Goal: Check status: Check status

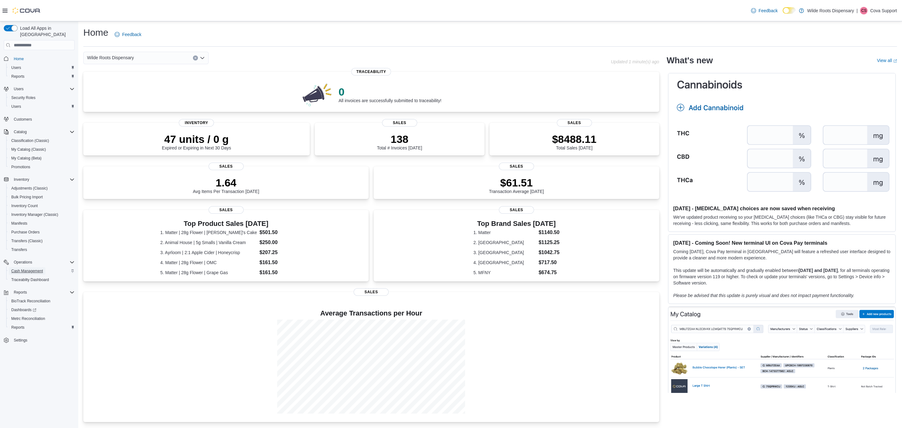
click at [40, 269] on span "Cash Management" at bounding box center [27, 271] width 32 height 5
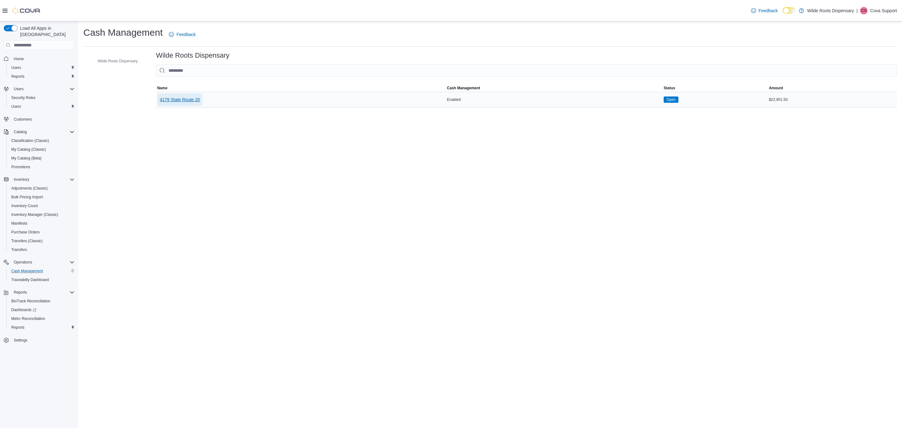
click at [197, 95] on span "4179 State Route 20" at bounding box center [180, 99] width 40 height 13
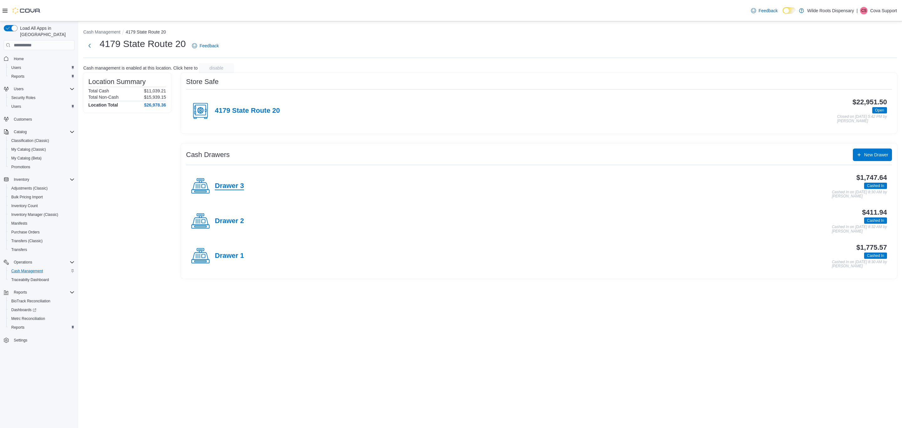
click at [238, 188] on h4 "Drawer 3" at bounding box center [229, 186] width 29 height 8
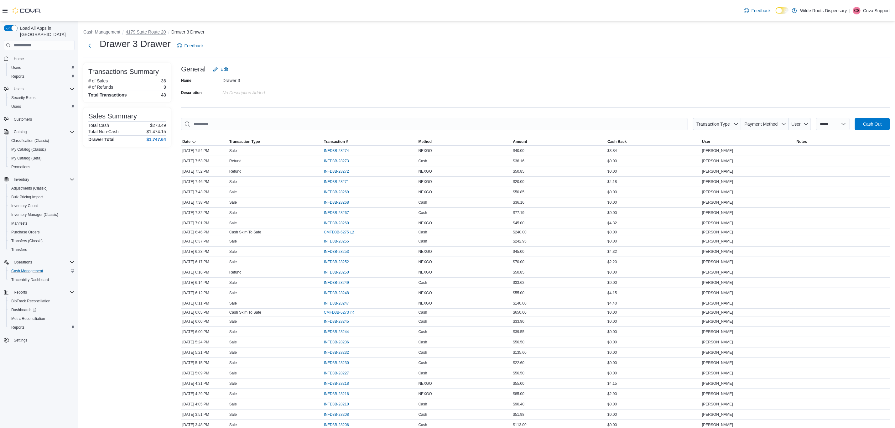
click at [148, 32] on button "4179 State Route 20" at bounding box center [146, 31] width 40 height 5
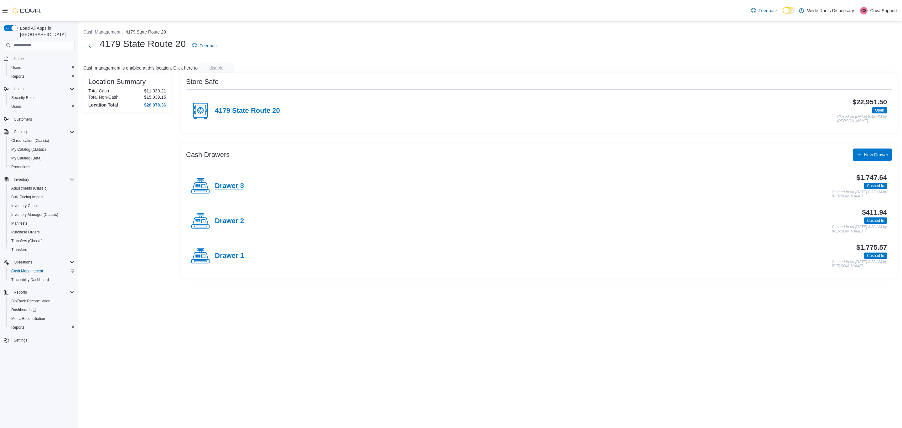
click at [241, 185] on h4 "Drawer 3" at bounding box center [229, 186] width 29 height 8
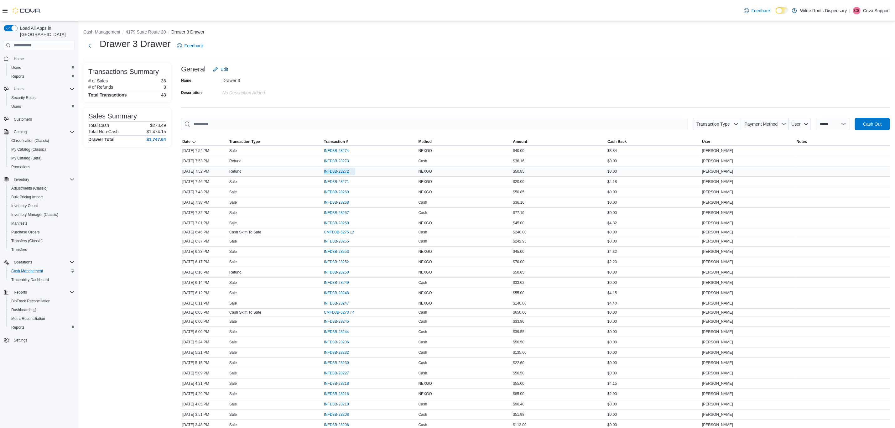
click at [335, 172] on span "INFD3B-28272" at bounding box center [336, 171] width 25 height 5
drag, startPoint x: 345, startPoint y: 169, endPoint x: 388, endPoint y: 137, distance: 53.4
click at [345, 169] on span "INFD3B-28272" at bounding box center [339, 172] width 31 height 8
click at [311, 100] on div "**********" at bounding box center [535, 335] width 709 height 545
click at [342, 174] on span "INFD3B-28272" at bounding box center [336, 171] width 25 height 5
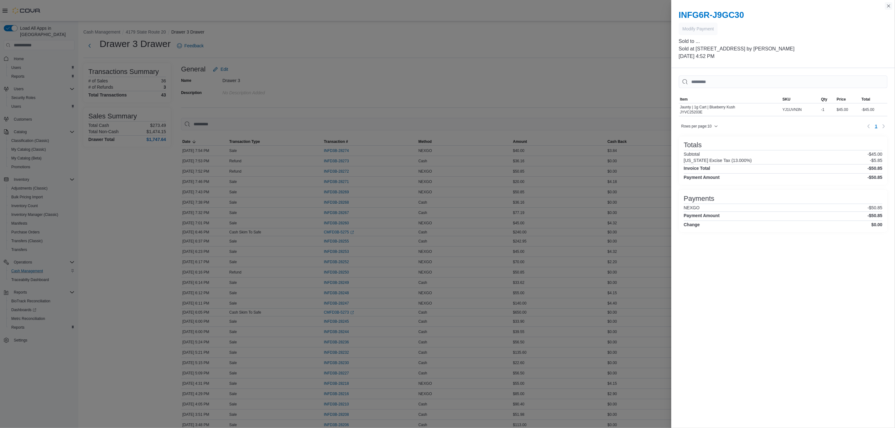
click at [888, 5] on button "Close this dialog" at bounding box center [889, 6] width 8 height 8
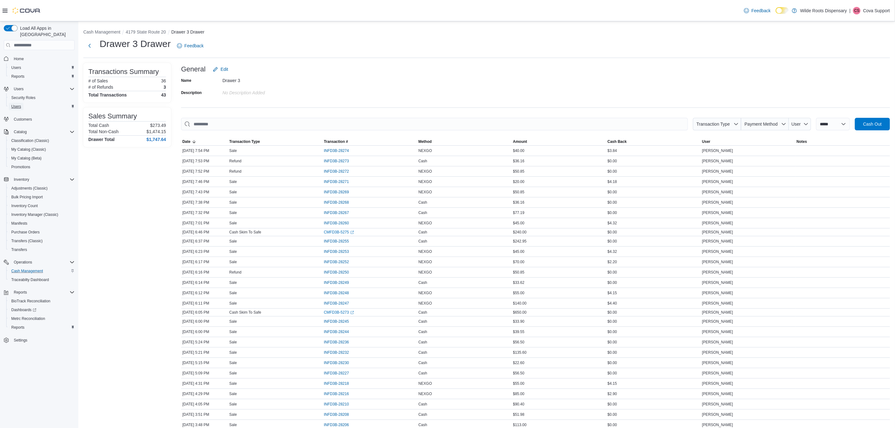
click at [18, 103] on span "Users" at bounding box center [16, 107] width 10 height 8
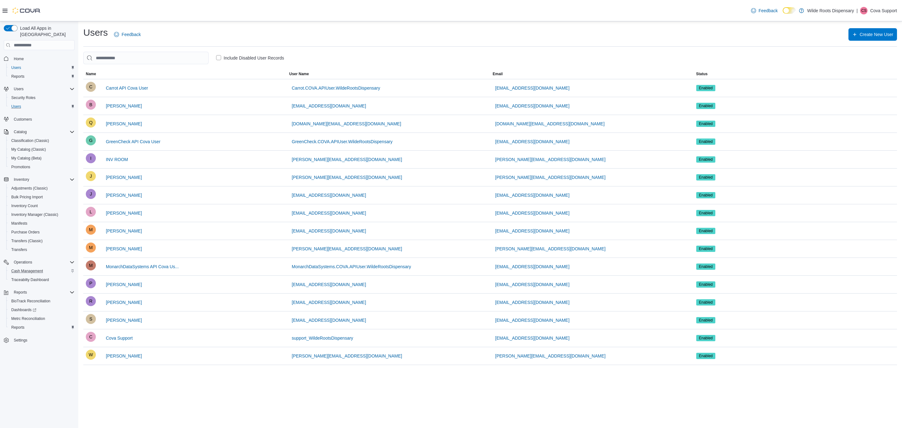
click at [886, 11] on p "Cova Support" at bounding box center [883, 11] width 27 height 8
click at [866, 60] on button "Sign Out" at bounding box center [866, 65] width 58 height 10
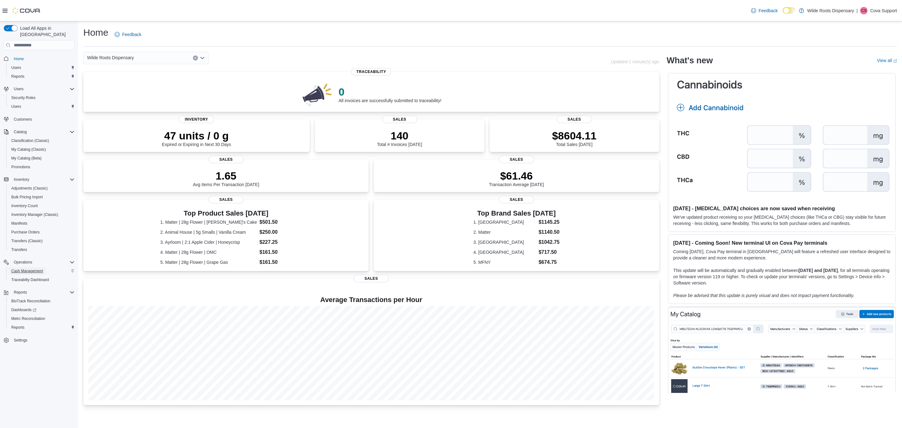
click at [29, 269] on span "Cash Management" at bounding box center [27, 271] width 32 height 5
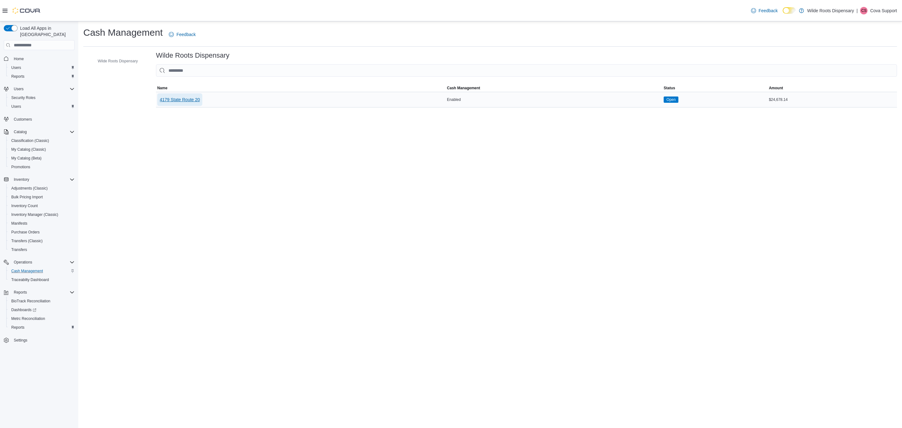
click at [186, 97] on span "4179 State Route 20" at bounding box center [180, 100] width 40 height 6
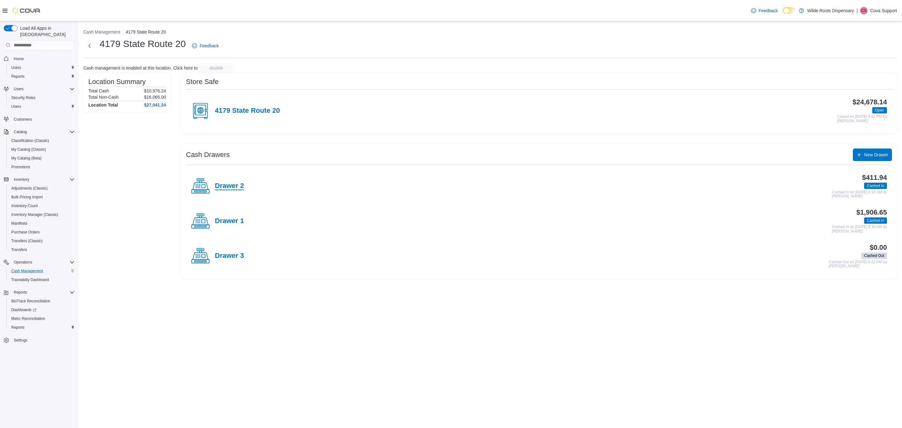
click at [235, 184] on h4 "Drawer 2" at bounding box center [229, 186] width 29 height 8
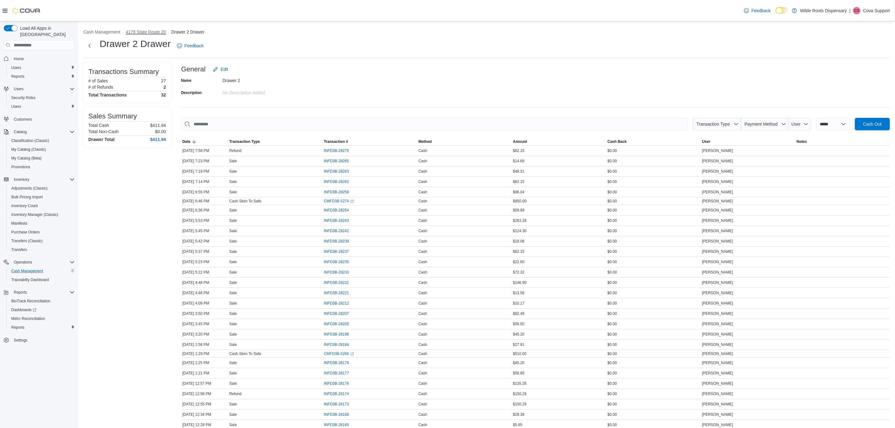
click at [162, 32] on button "4179 State Route 20" at bounding box center [146, 31] width 40 height 5
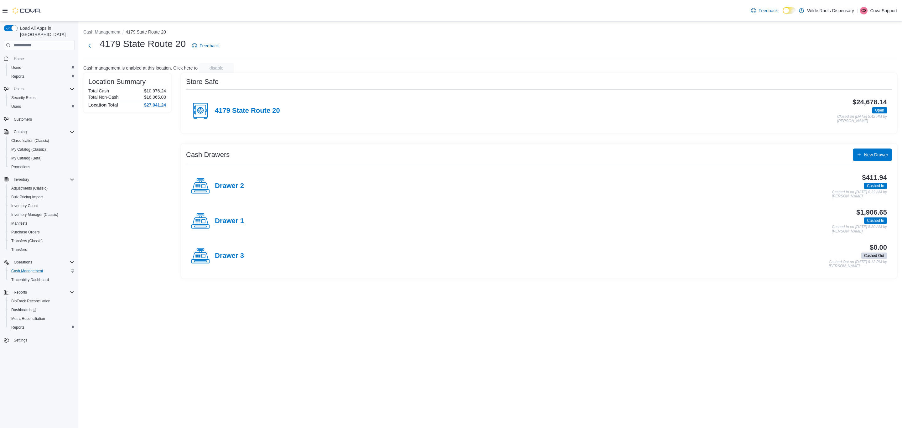
click at [235, 217] on h4 "Drawer 1" at bounding box center [229, 221] width 29 height 8
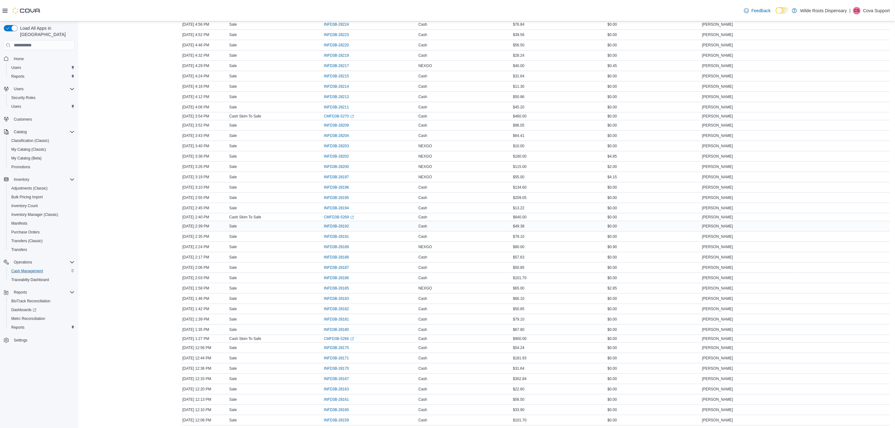
scroll to position [326, 0]
click at [333, 272] on span "INFD3B-28189" at bounding box center [336, 269] width 25 height 5
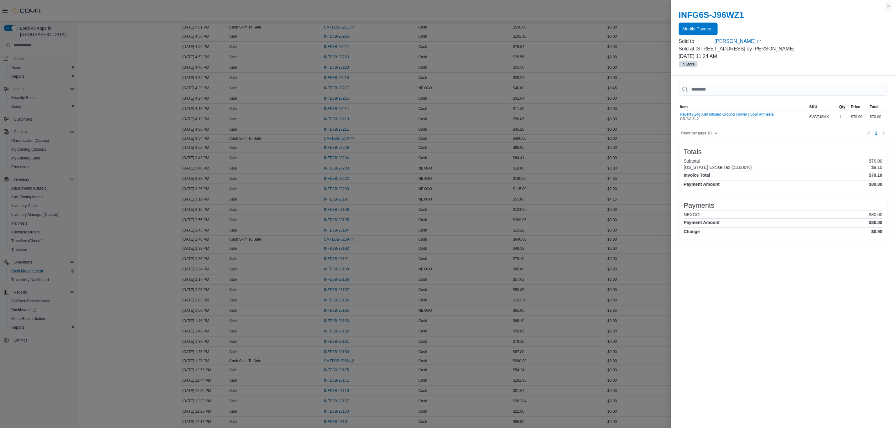
click at [601, 8] on button "Close this dialog" at bounding box center [889, 6] width 8 height 8
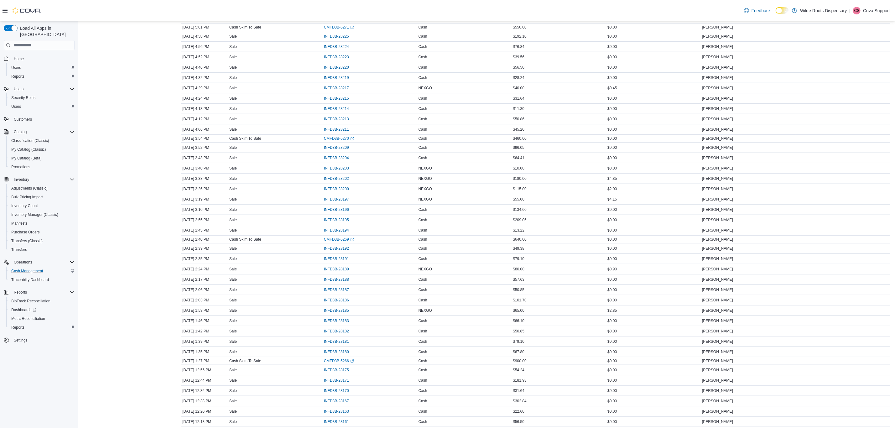
click at [601, 11] on p "Cova Support" at bounding box center [876, 11] width 27 height 8
click at [601, 66] on button "Sign Out" at bounding box center [859, 65] width 58 height 10
